Goal: Task Accomplishment & Management: Use online tool/utility

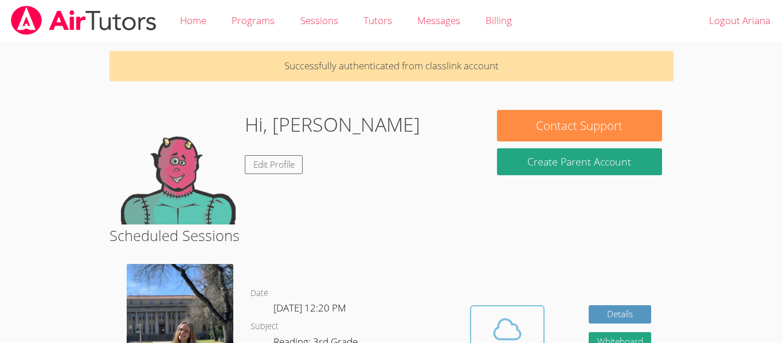
click at [512, 328] on icon at bounding box center [507, 330] width 32 height 32
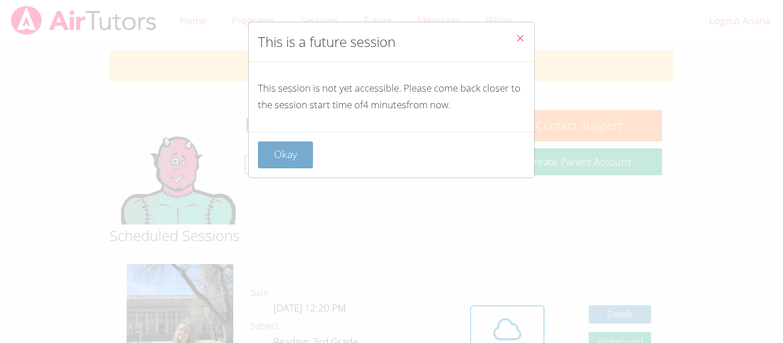
click at [277, 160] on button "Okay" at bounding box center [285, 155] width 55 height 27
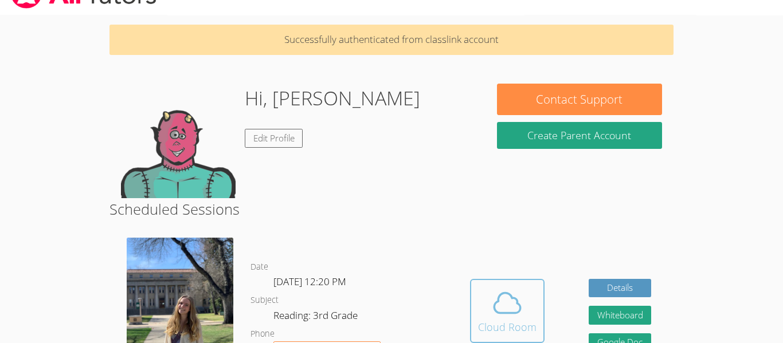
click at [532, 318] on span at bounding box center [507, 303] width 58 height 32
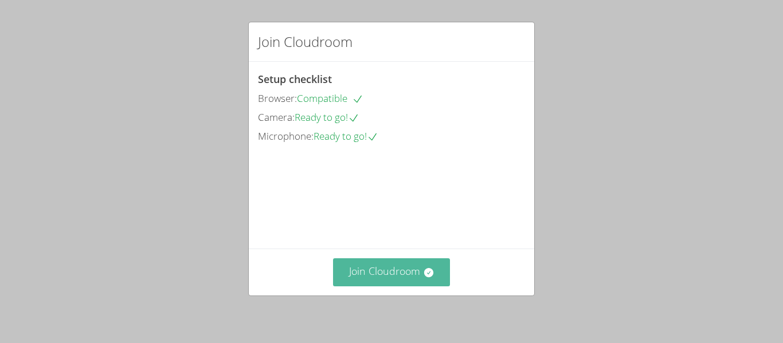
click at [432, 275] on icon at bounding box center [428, 272] width 9 height 9
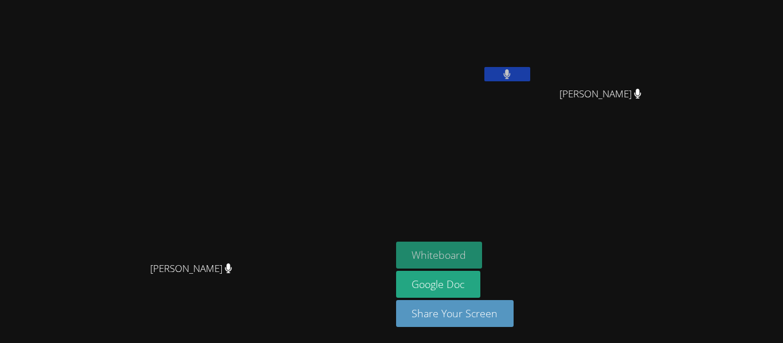
click at [483, 247] on button "Whiteboard" at bounding box center [439, 255] width 87 height 27
